Goal: Transaction & Acquisition: Purchase product/service

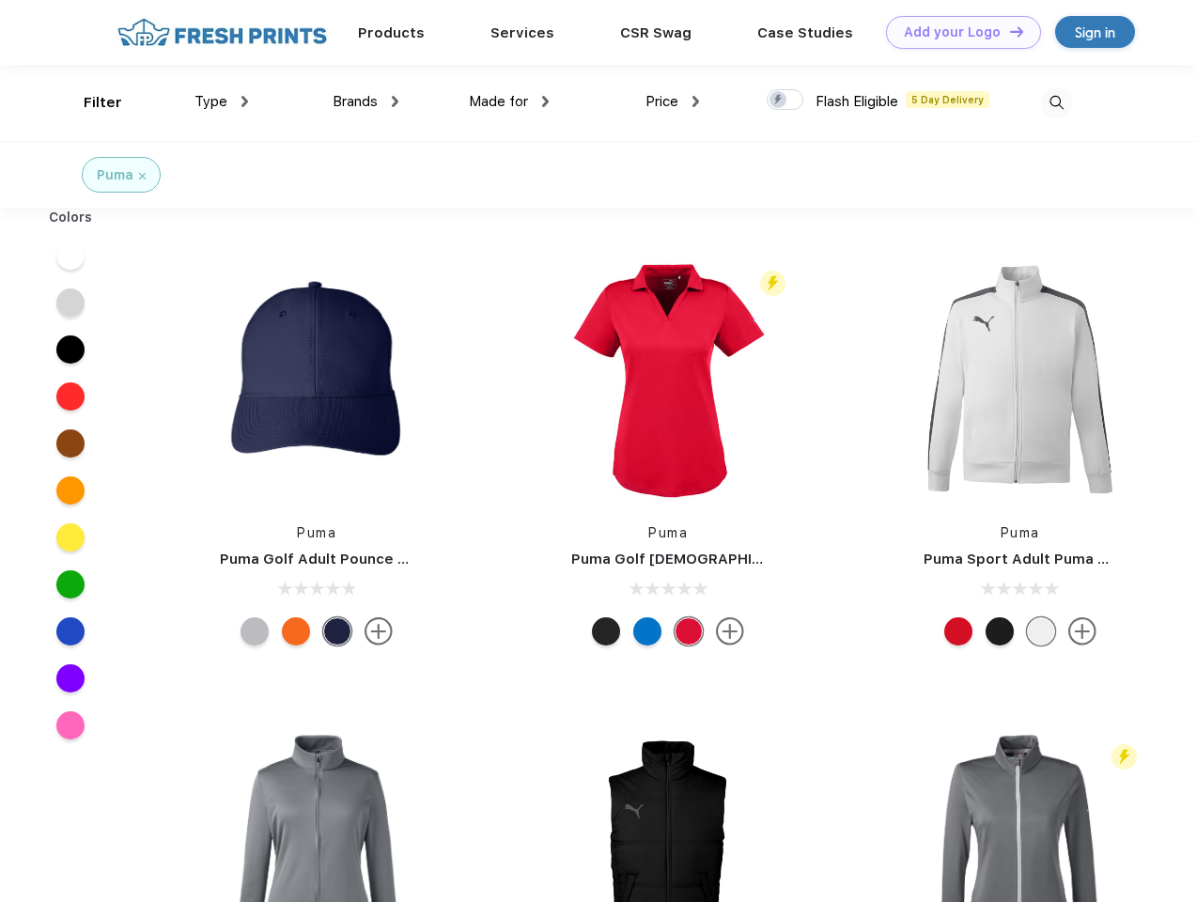
click at [956, 32] on link "Add your Logo Design Tool" at bounding box center [963, 32] width 155 height 33
click at [0, 0] on div "Design Tool" at bounding box center [0, 0] width 0 height 0
click at [1008, 31] on link "Add your Logo Design Tool" at bounding box center [963, 32] width 155 height 33
click at [90, 102] on div "Filter" at bounding box center [103, 103] width 39 height 22
click at [222, 101] on span "Type" at bounding box center [210, 101] width 33 height 17
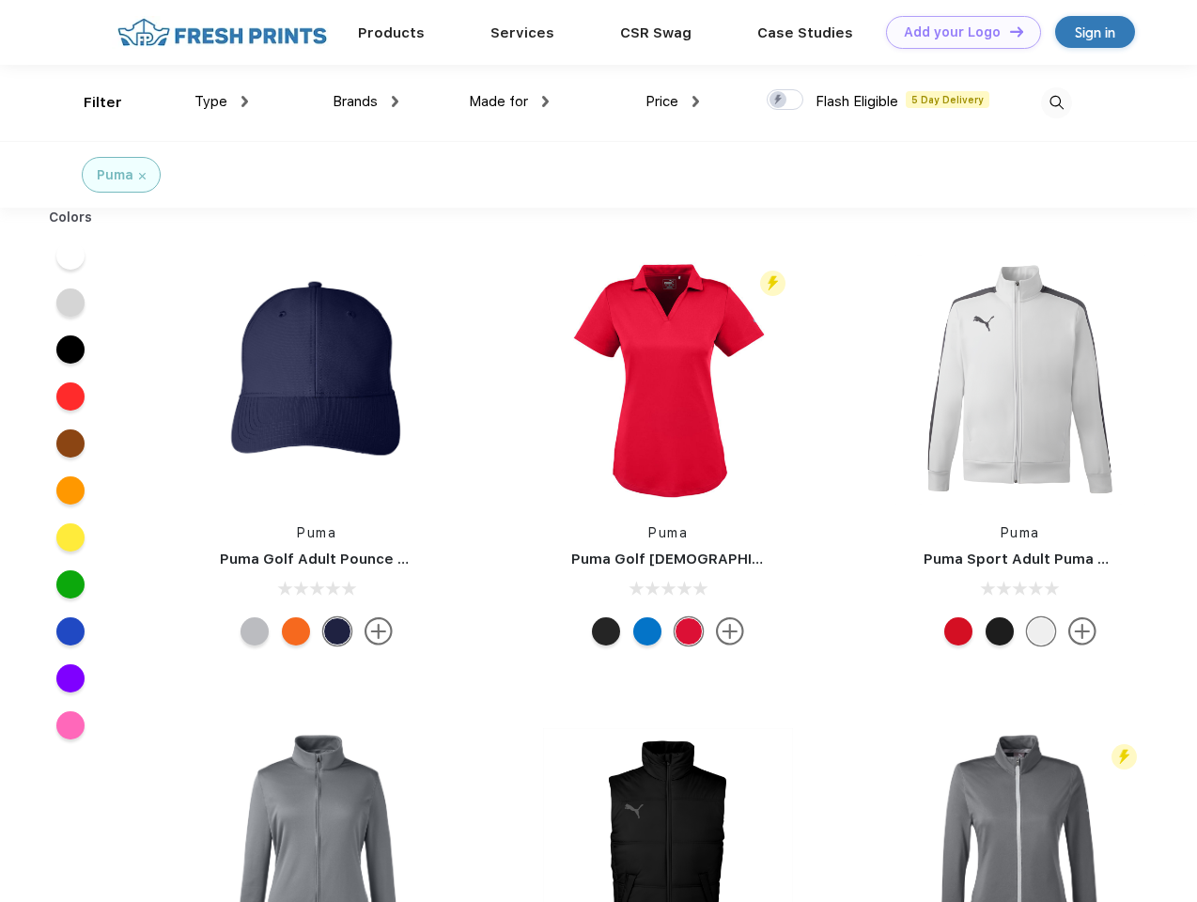
click at [365, 101] on span "Brands" at bounding box center [355, 101] width 45 height 17
click at [509, 101] on span "Made for" at bounding box center [498, 101] width 59 height 17
click at [673, 101] on span "Price" at bounding box center [661, 101] width 33 height 17
click at [785, 101] on div at bounding box center [785, 99] width 37 height 21
click at [779, 101] on input "checkbox" at bounding box center [773, 94] width 12 height 12
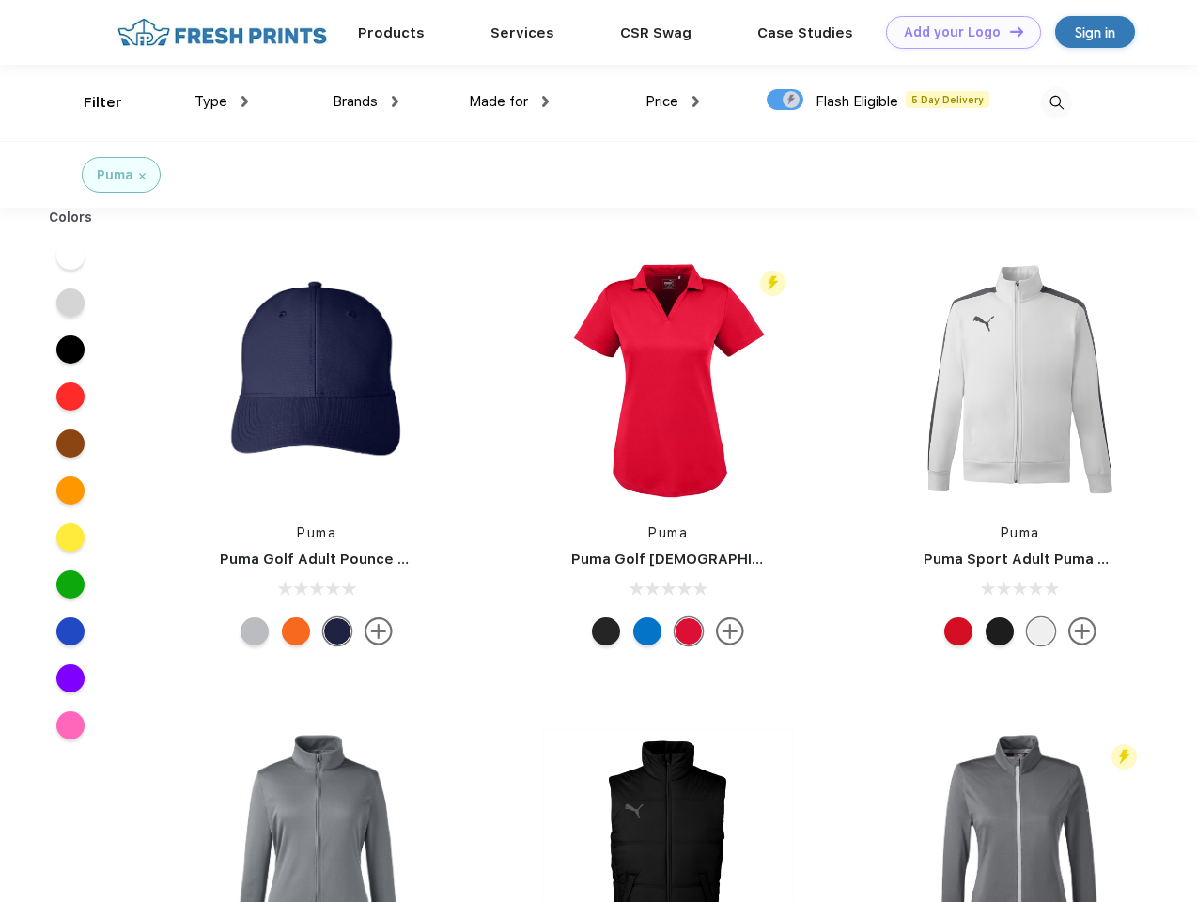
click at [1056, 102] on img at bounding box center [1056, 102] width 31 height 31
